Goal: Use online tool/utility: Utilize a website feature to perform a specific function

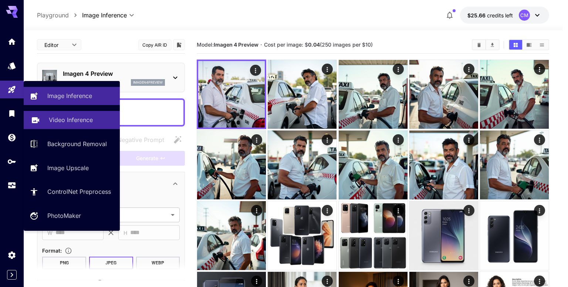
click at [57, 120] on p "Video Inference" at bounding box center [71, 119] width 44 height 9
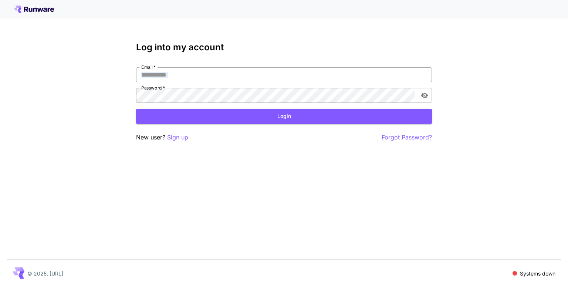
drag, startPoint x: 242, startPoint y: 83, endPoint x: 248, endPoint y: 79, distance: 7.0
click at [248, 79] on div "Email   * Email   * Password   * Password   *" at bounding box center [284, 84] width 296 height 35
click at [248, 79] on input "Email   *" at bounding box center [284, 74] width 296 height 15
type input "**********"
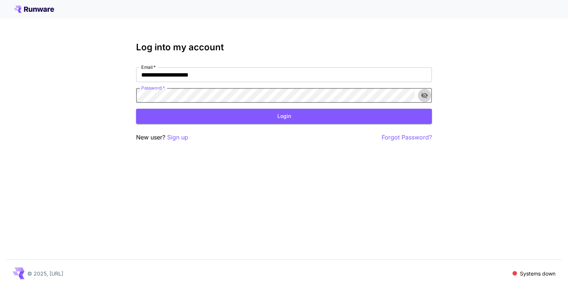
click at [423, 95] on icon "toggle password visibility" at bounding box center [424, 95] width 7 height 7
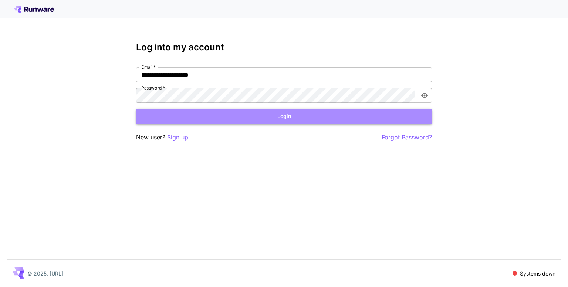
click at [259, 119] on button "Login" at bounding box center [284, 116] width 296 height 15
click at [362, 117] on button "Login" at bounding box center [284, 116] width 296 height 15
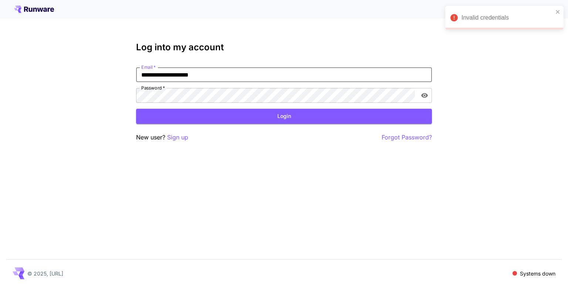
click at [214, 76] on input "**********" at bounding box center [284, 74] width 296 height 15
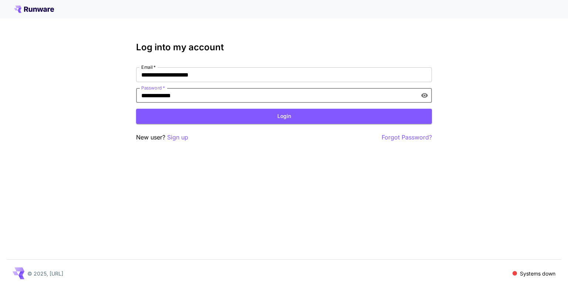
click at [201, 94] on input "**********" at bounding box center [275, 95] width 279 height 15
type input "**********"
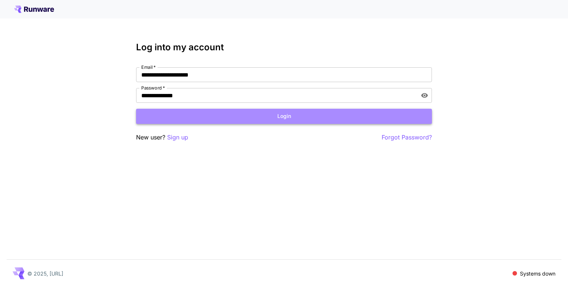
click at [206, 114] on button "Login" at bounding box center [284, 116] width 296 height 15
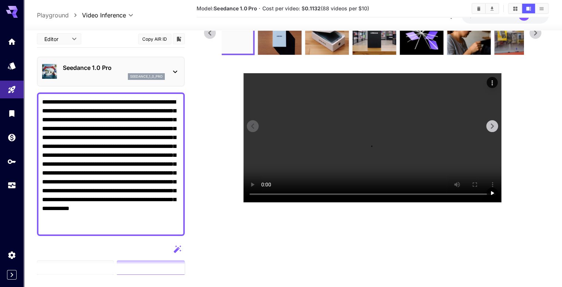
scroll to position [58, 0]
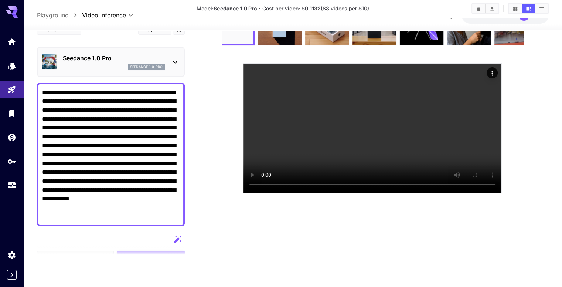
click at [79, 135] on textarea "**********" at bounding box center [111, 154] width 138 height 133
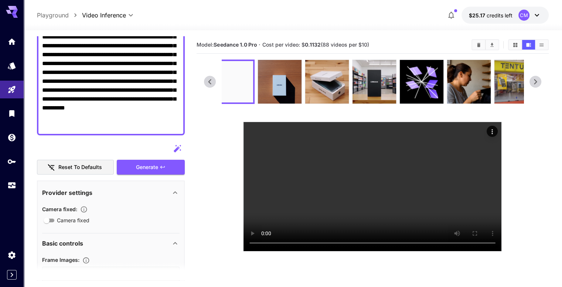
scroll to position [124, 0]
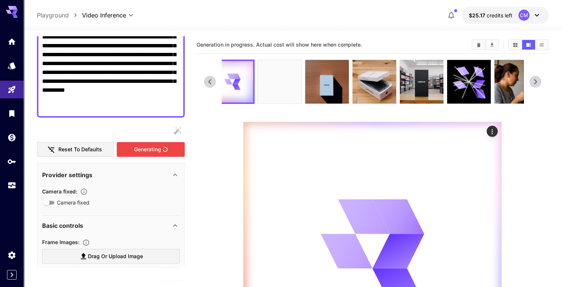
click at [150, 149] on div "Generating" at bounding box center [151, 149] width 68 height 15
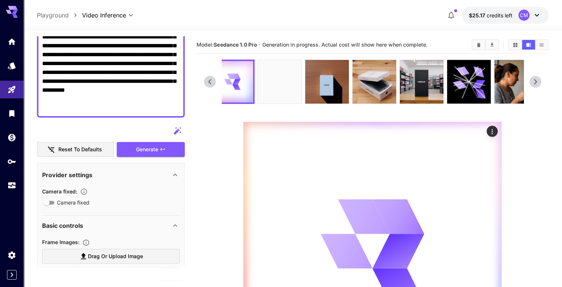
click at [206, 84] on icon at bounding box center [209, 81] width 11 height 11
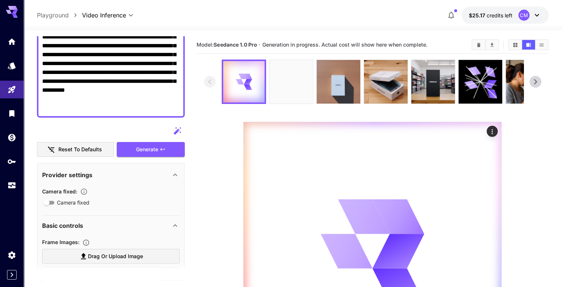
click at [341, 84] on img at bounding box center [339, 82] width 44 height 44
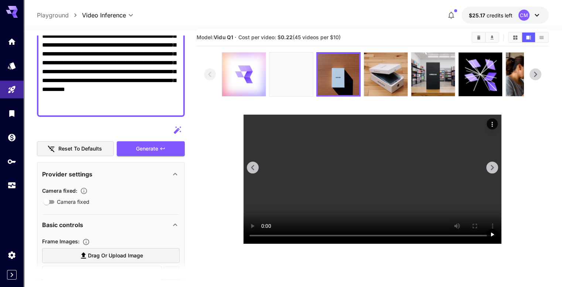
scroll to position [6, 0]
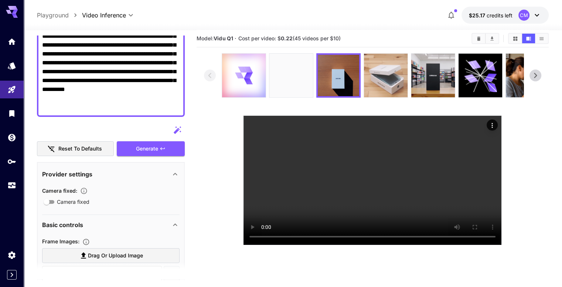
click at [386, 86] on img at bounding box center [386, 76] width 44 height 44
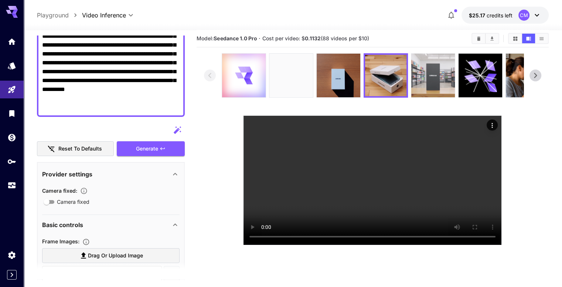
drag, startPoint x: 324, startPoint y: 182, endPoint x: 435, endPoint y: 88, distance: 145.8
click at [435, 88] on section at bounding box center [372, 149] width 337 height 192
click at [435, 88] on img at bounding box center [433, 76] width 44 height 44
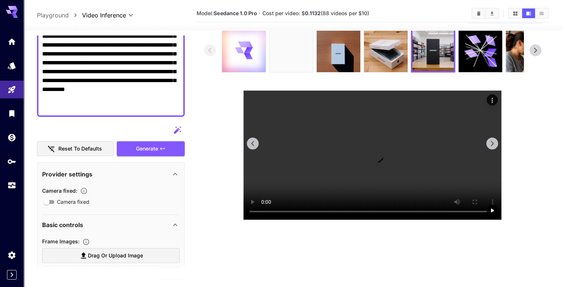
scroll to position [33, 0]
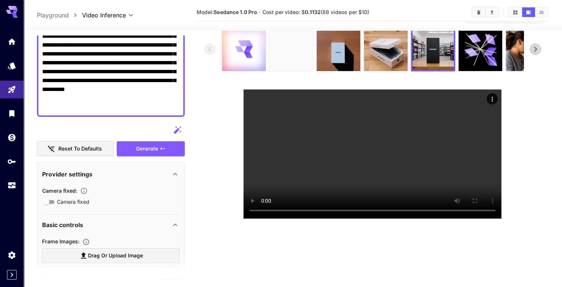
click at [538, 53] on div at bounding box center [372, 49] width 337 height 44
click at [538, 53] on icon at bounding box center [535, 49] width 11 height 11
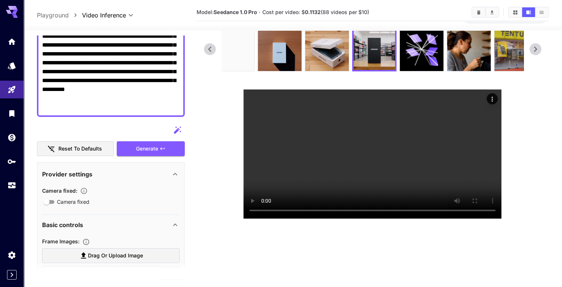
click at [538, 53] on icon at bounding box center [535, 49] width 11 height 11
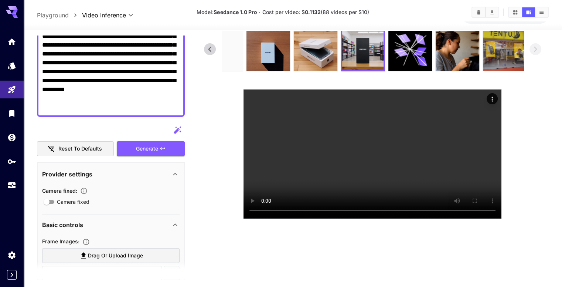
click at [206, 51] on icon at bounding box center [209, 49] width 11 height 11
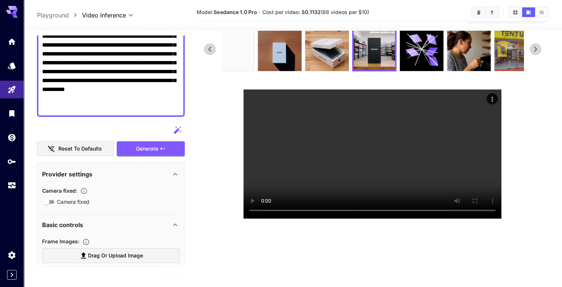
click at [206, 51] on icon at bounding box center [209, 49] width 11 height 11
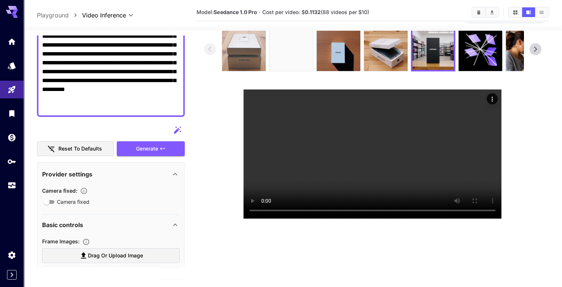
click at [232, 46] on div at bounding box center [372, 49] width 337 height 44
click at [232, 46] on img at bounding box center [244, 49] width 44 height 44
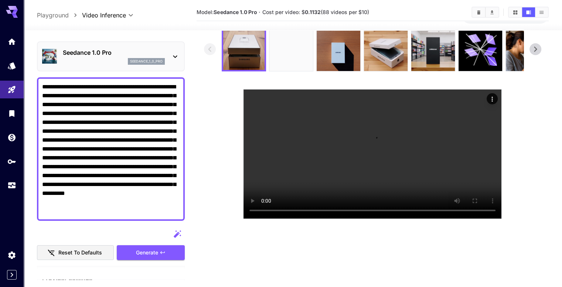
scroll to position [20, 0]
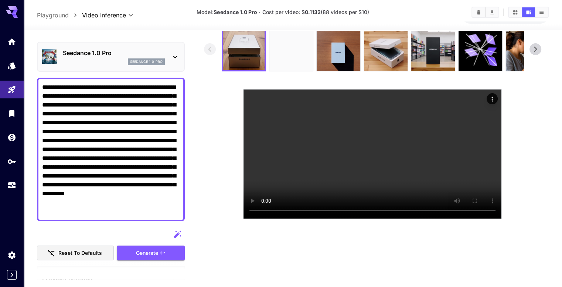
click at [121, 95] on textarea "**********" at bounding box center [111, 149] width 138 height 133
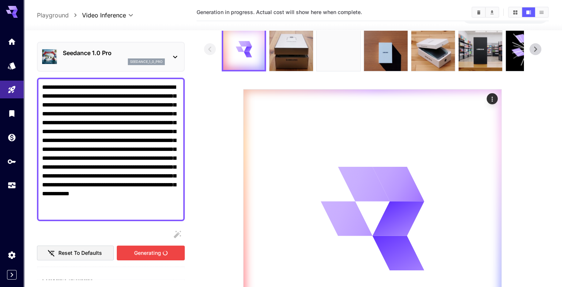
click at [139, 249] on div "Generating" at bounding box center [151, 252] width 68 height 15
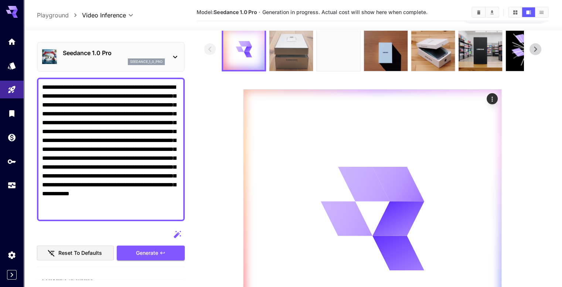
click at [275, 57] on img at bounding box center [291, 49] width 44 height 44
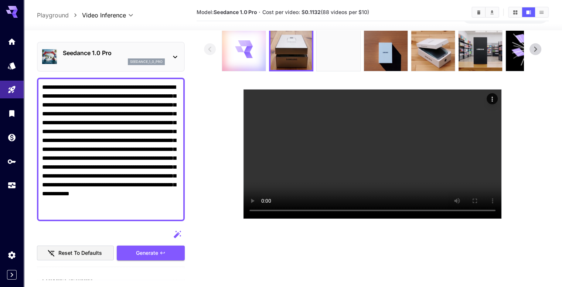
click at [240, 60] on div at bounding box center [244, 49] width 44 height 44
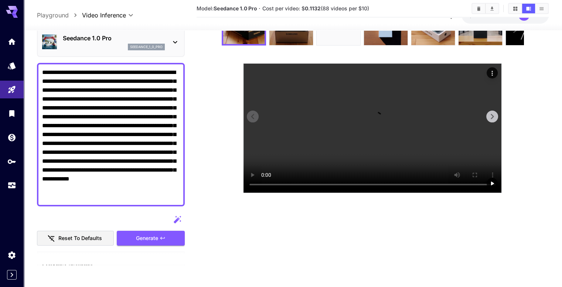
scroll to position [0, 0]
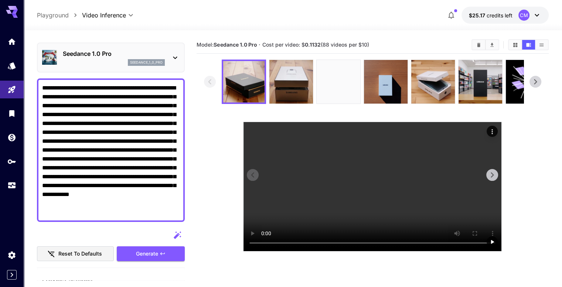
click at [414, 204] on video at bounding box center [373, 186] width 258 height 129
click at [111, 97] on textarea "**********" at bounding box center [111, 150] width 138 height 133
click at [44, 132] on textarea "**********" at bounding box center [111, 150] width 138 height 133
type textarea "**********"
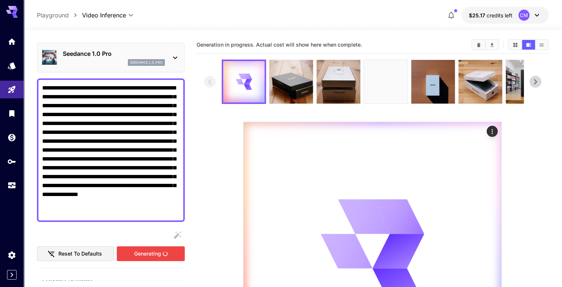
click at [136, 256] on div "Generating" at bounding box center [151, 253] width 68 height 15
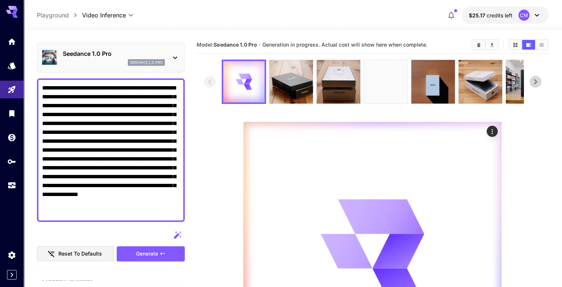
click at [538, 85] on icon at bounding box center [535, 81] width 11 height 11
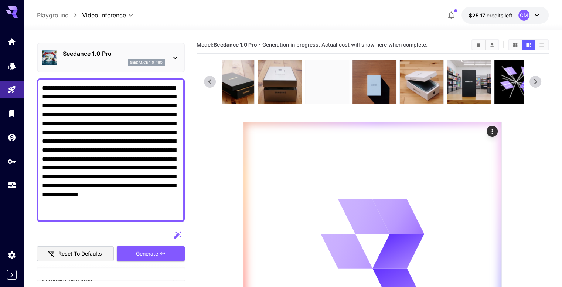
click at [538, 85] on icon at bounding box center [535, 81] width 11 height 11
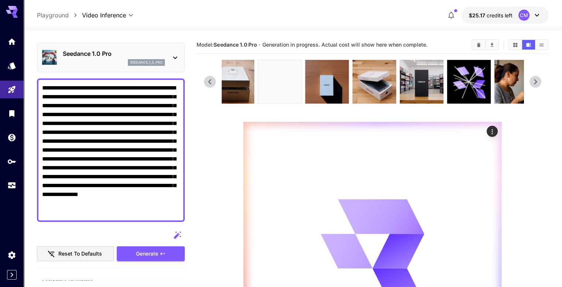
click at [538, 85] on icon at bounding box center [535, 81] width 11 height 11
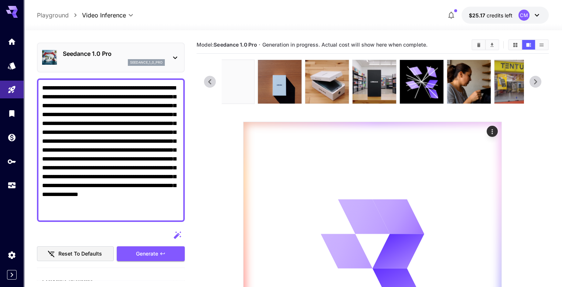
click at [538, 85] on icon at bounding box center [535, 81] width 11 height 11
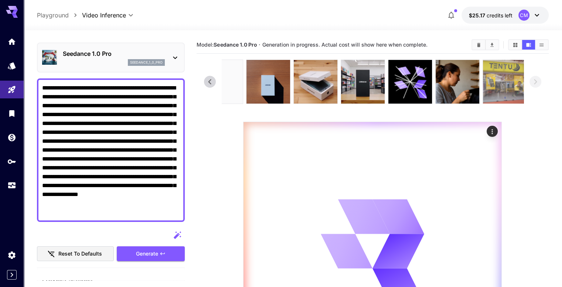
click at [504, 85] on div at bounding box center [372, 82] width 337 height 44
click at [504, 85] on img at bounding box center [505, 82] width 44 height 44
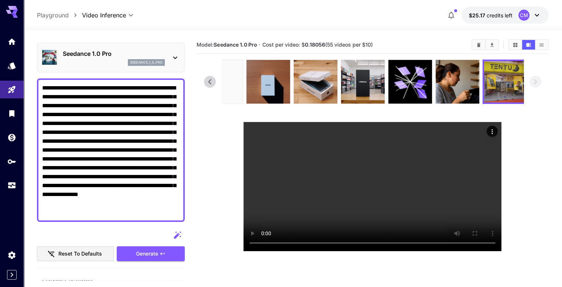
click at [207, 83] on icon at bounding box center [209, 81] width 11 height 11
